Goal: Task Accomplishment & Management: Use online tool/utility

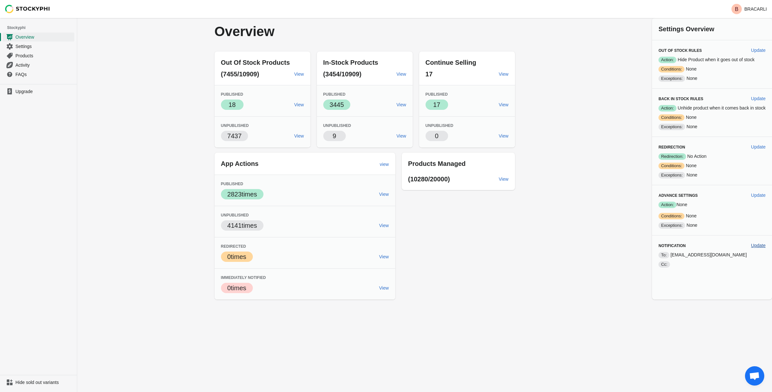
click at [758, 243] on span "Update" at bounding box center [759, 245] width 14 height 5
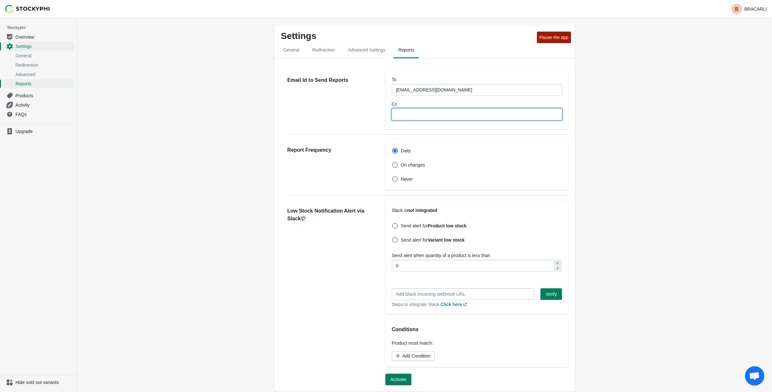
click at [492, 110] on input "Cc" at bounding box center [477, 114] width 170 height 12
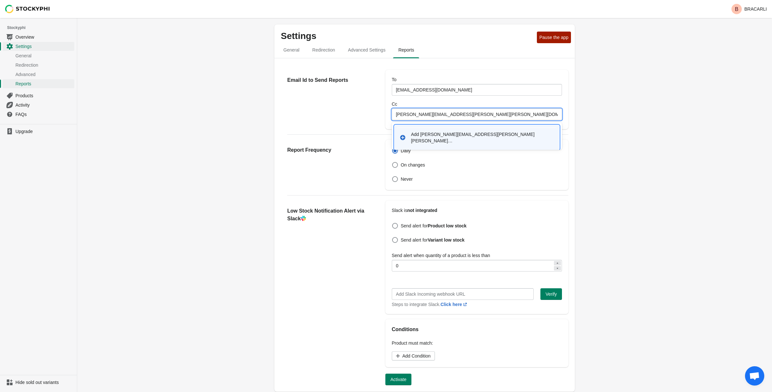
type input "andres.gordillo.saavedra@gmail.com"
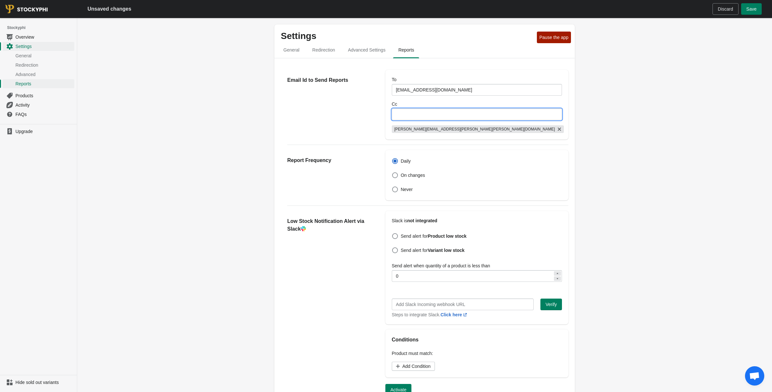
click at [650, 179] on div "Settings Pause the app General Redirection Advanced Settings Reports General Re…" at bounding box center [424, 277] width 695 height 518
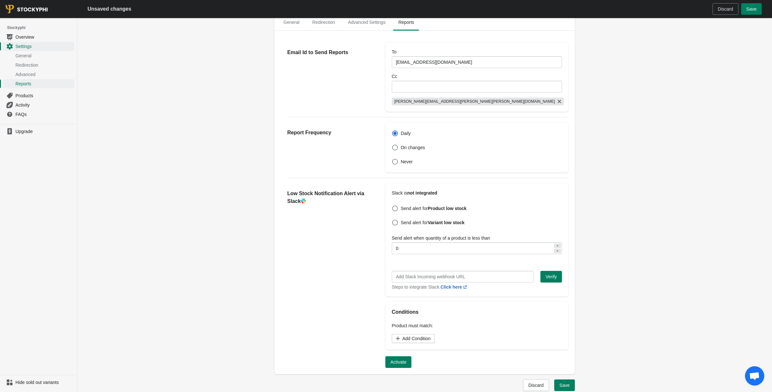
scroll to position [0, 0]
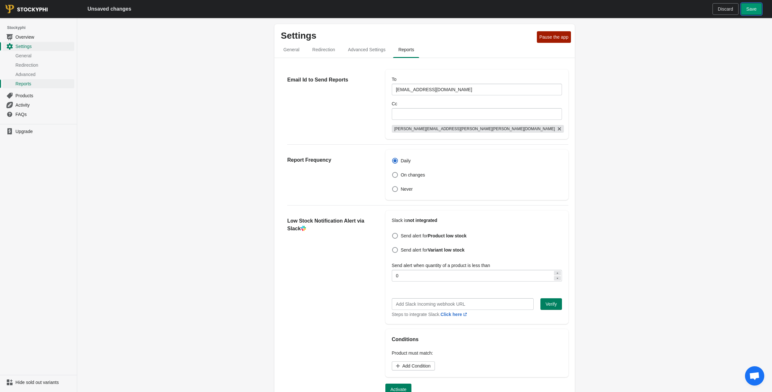
click at [750, 11] on span "Save" at bounding box center [752, 8] width 10 height 5
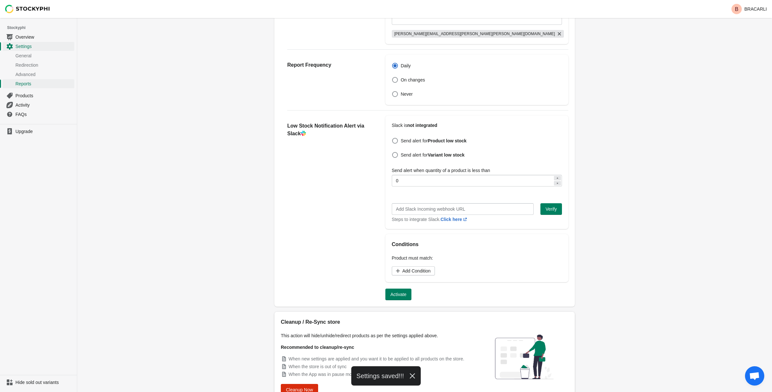
scroll to position [128, 0]
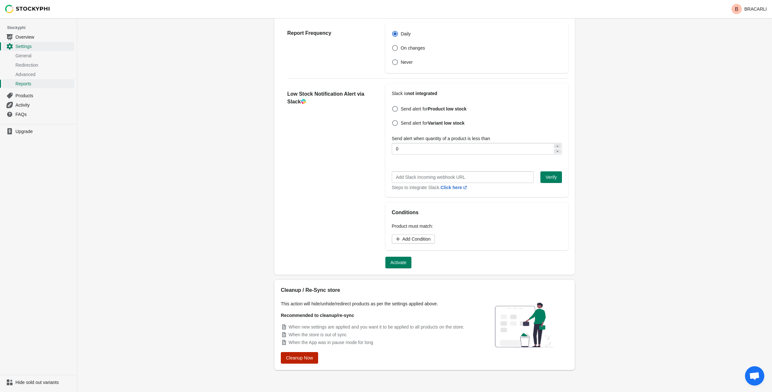
click at [318, 360] on button "Cleanup Now" at bounding box center [299, 358] width 37 height 12
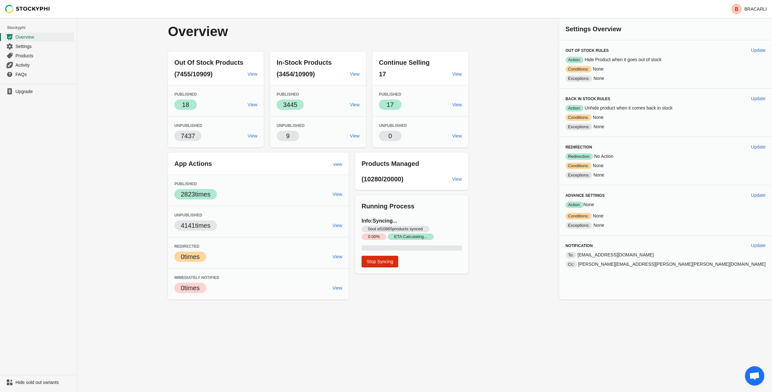
click at [141, 145] on div "Overview Out Of Stock Products (7455/10909) View Published Success 18 View Unpu…" at bounding box center [424, 158] width 695 height 281
click at [22, 64] on span "Activity" at bounding box center [44, 65] width 58 height 6
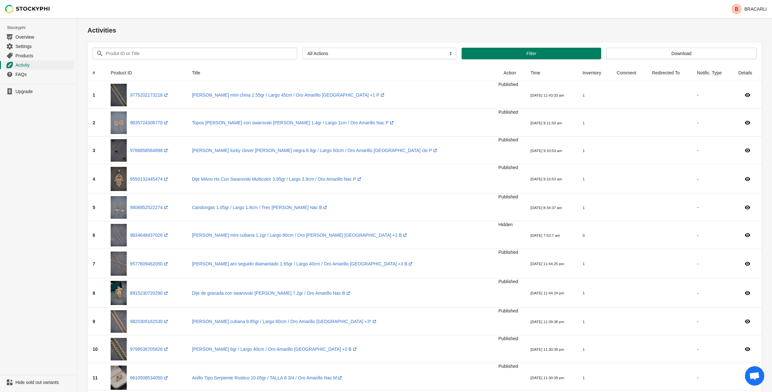
click at [406, 20] on div "Activities" at bounding box center [425, 30] width 675 height 24
